Goal: Check status: Check status

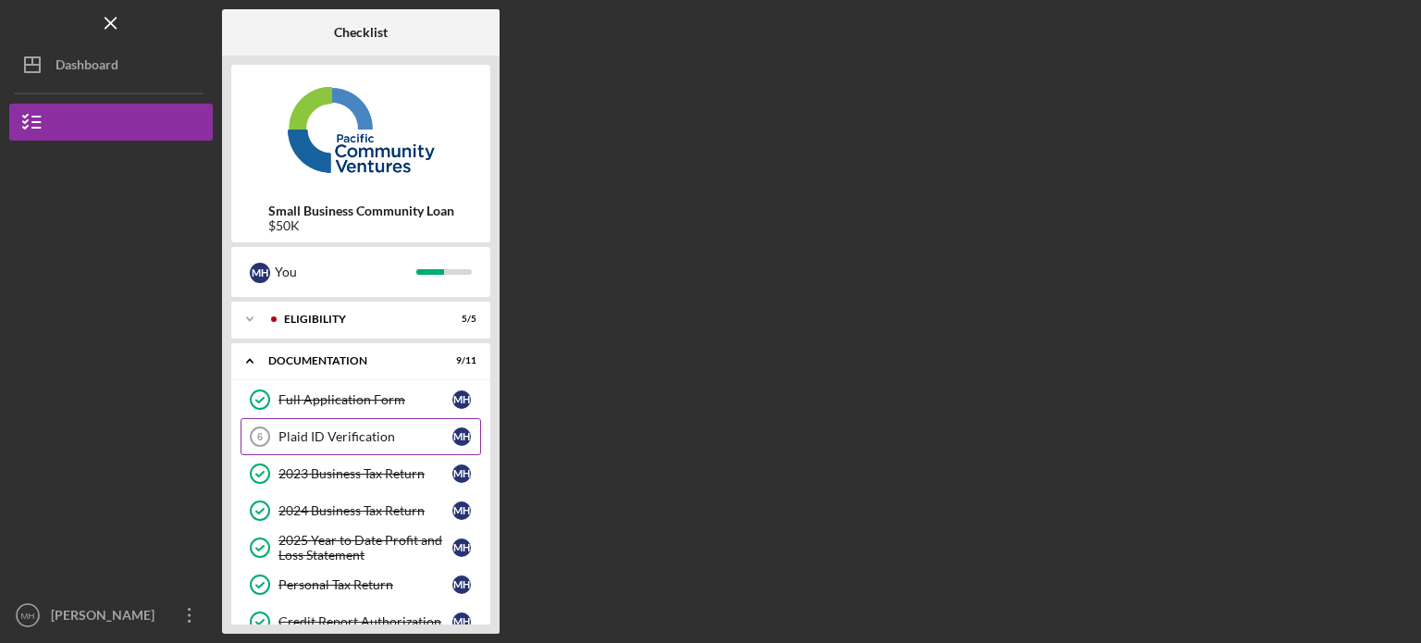
click at [335, 436] on div "Plaid ID Verification" at bounding box center [365, 436] width 174 height 15
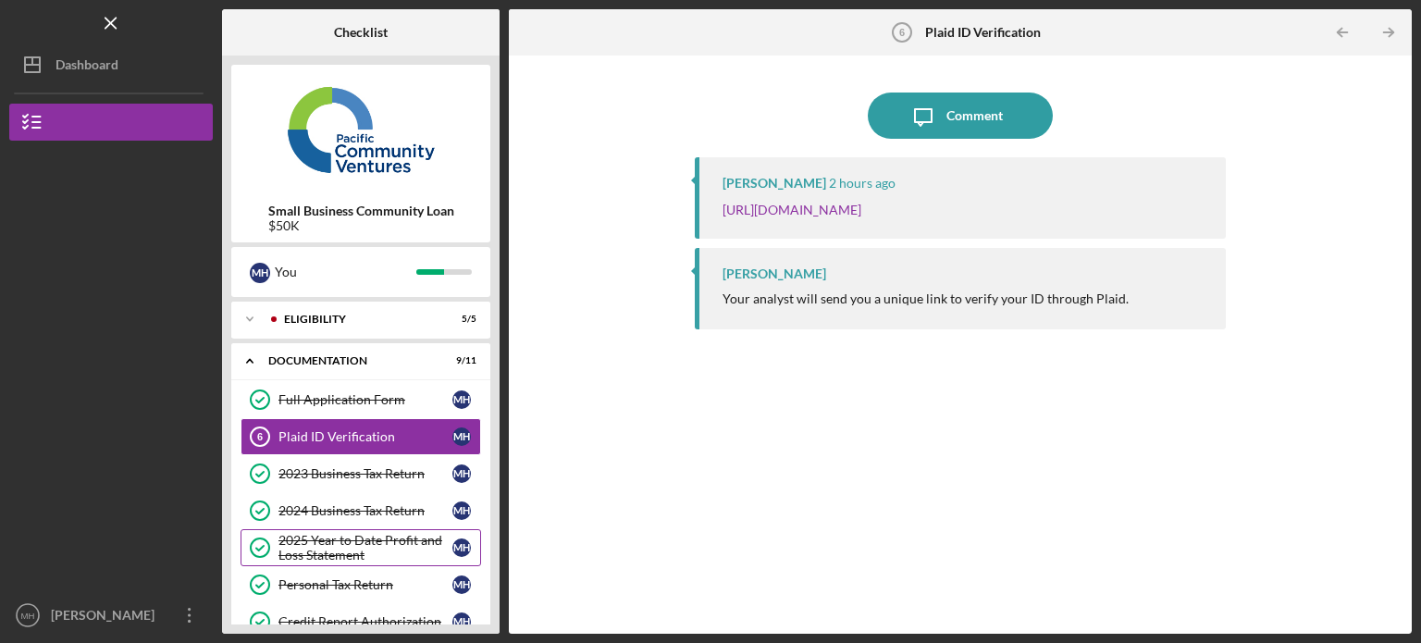
scroll to position [261, 0]
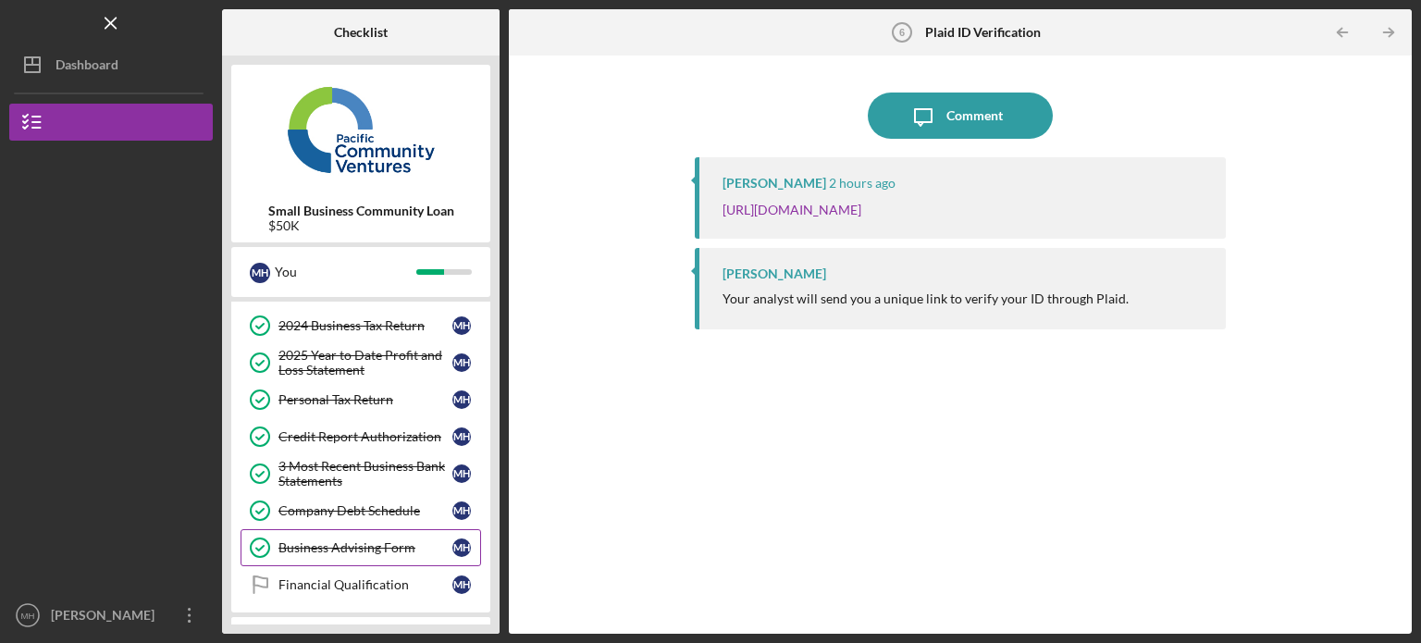
scroll to position [261, 0]
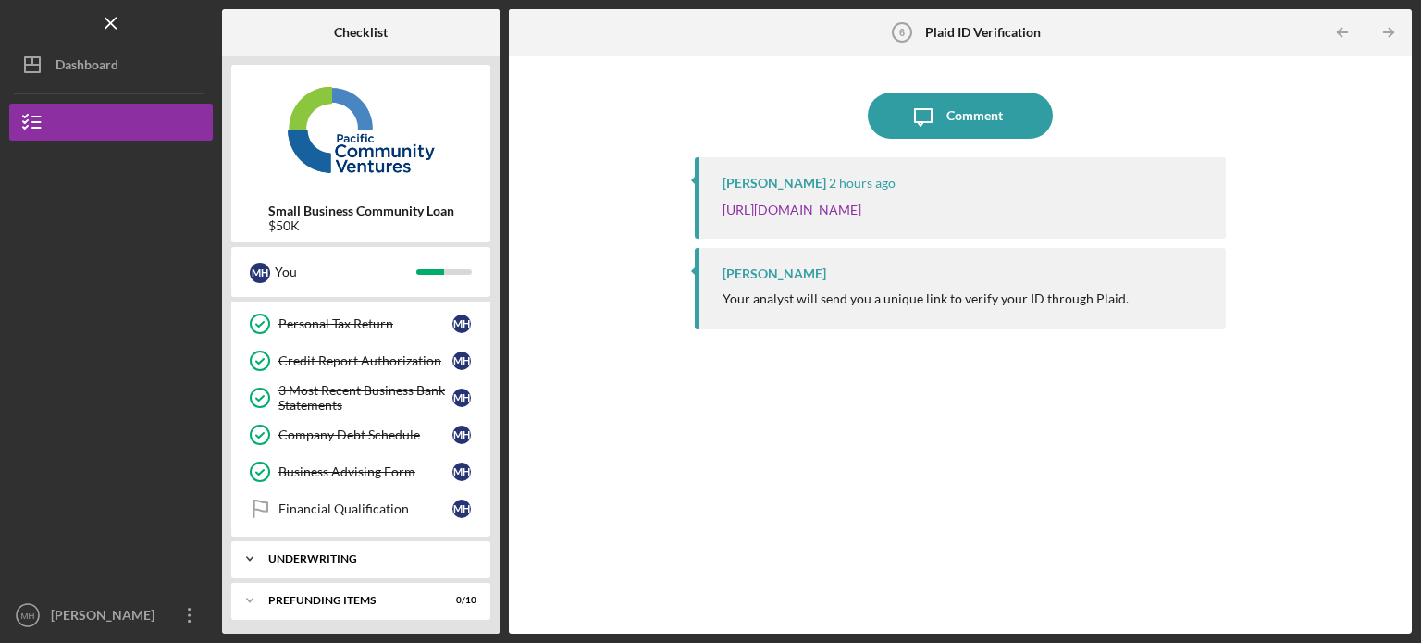
click at [351, 553] on div "Underwriting" at bounding box center [367, 558] width 199 height 11
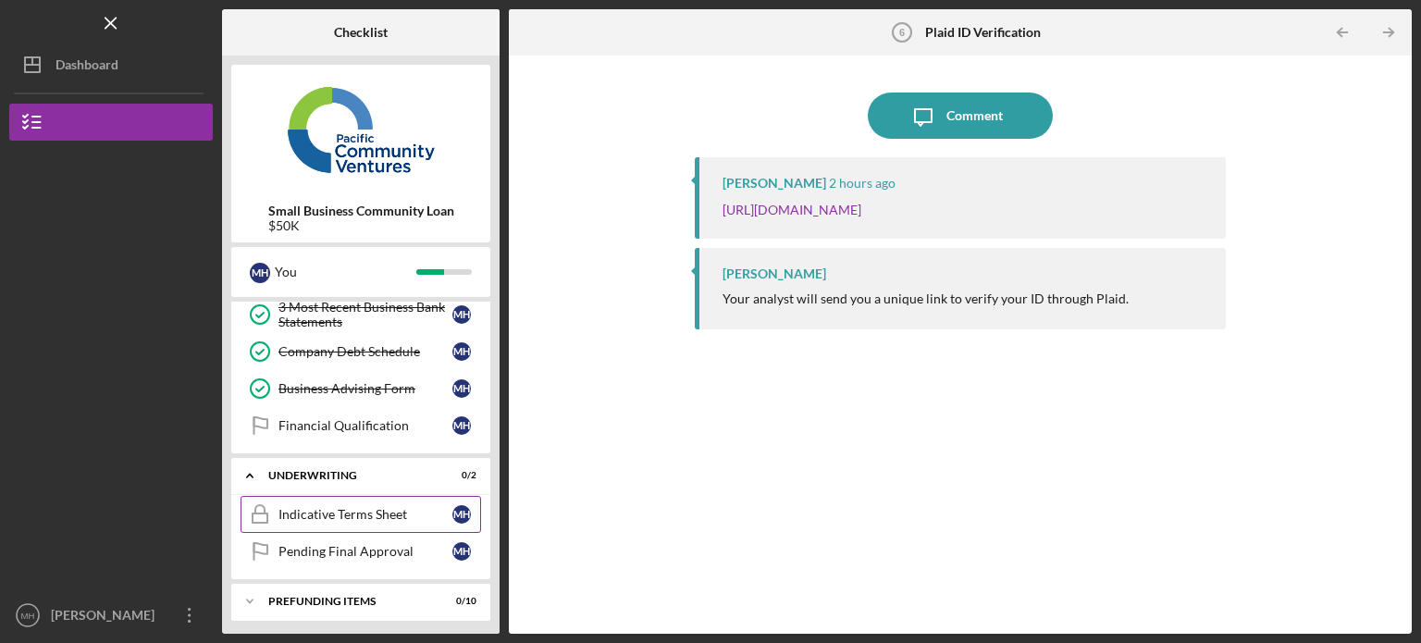
scroll to position [252, 0]
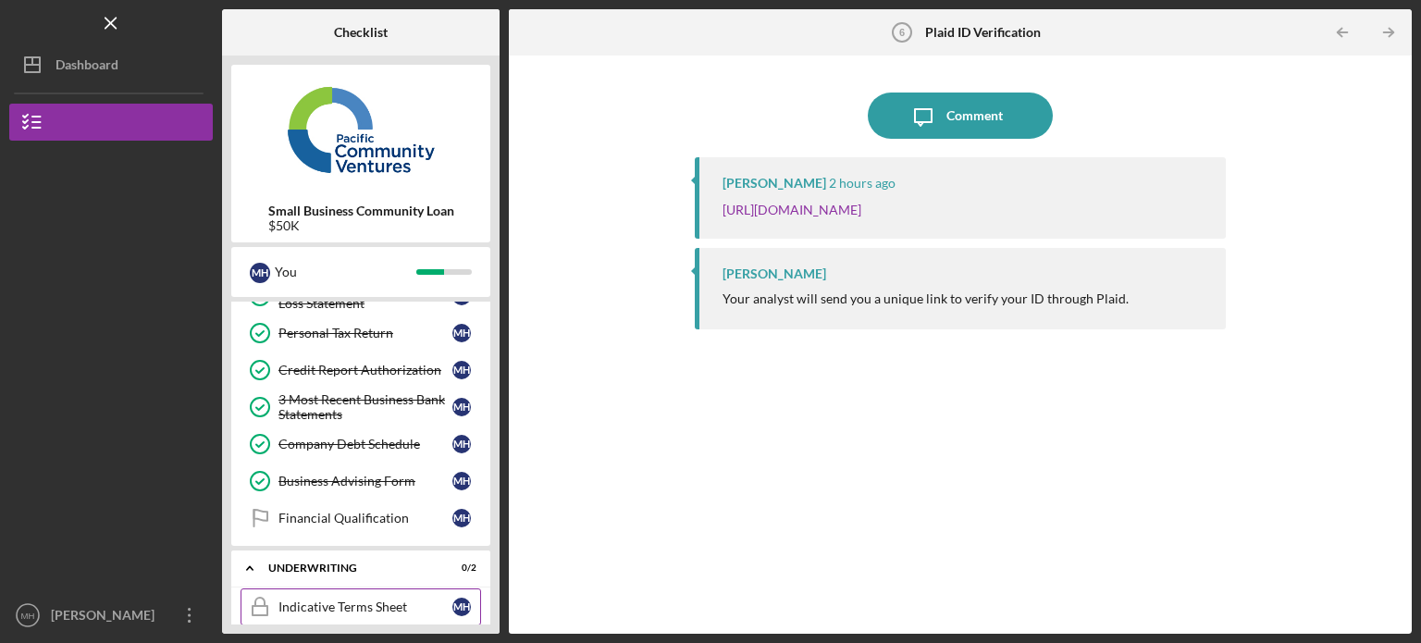
click at [377, 503] on link "Financial Qualification Financial Qualification M H" at bounding box center [360, 517] width 240 height 37
